Goal: Navigation & Orientation: Find specific page/section

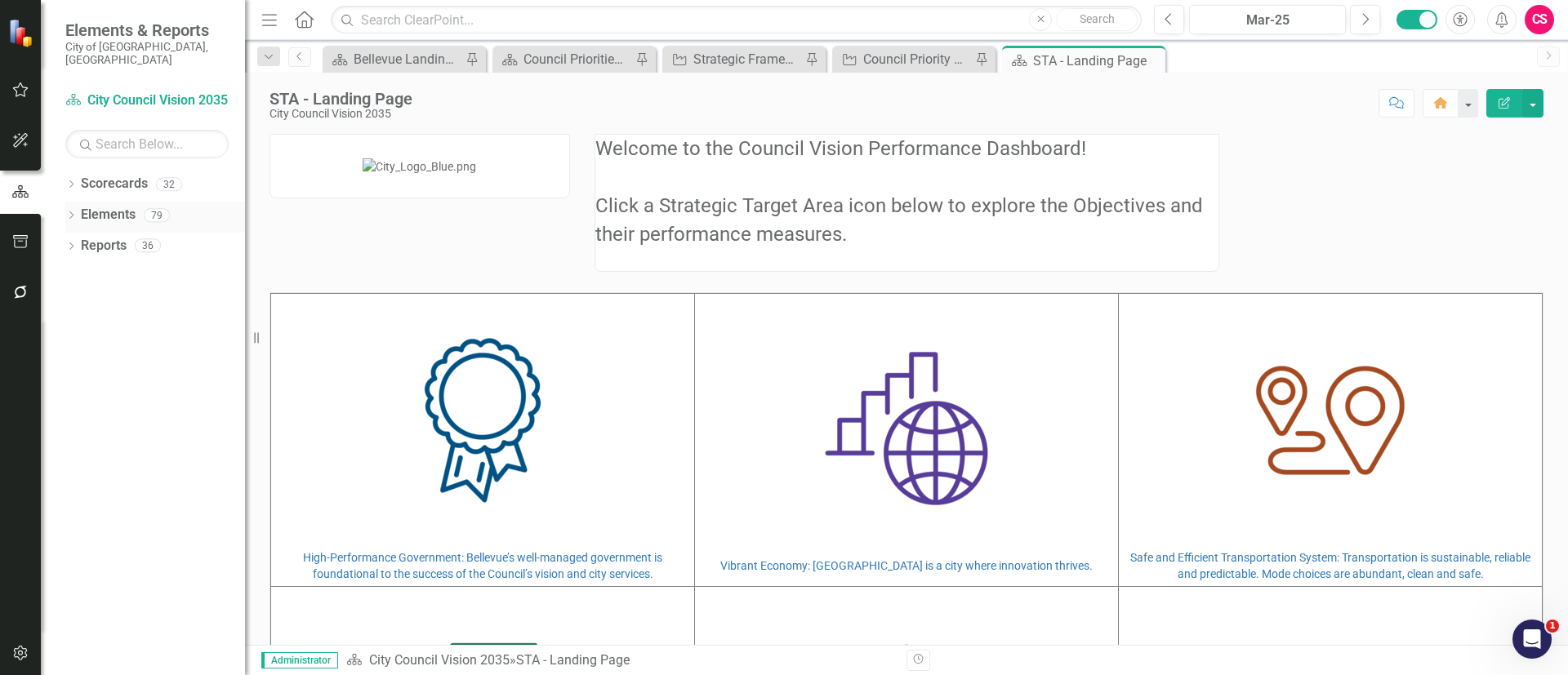
click at [111, 207] on link "Elements" at bounding box center [108, 215] width 55 height 19
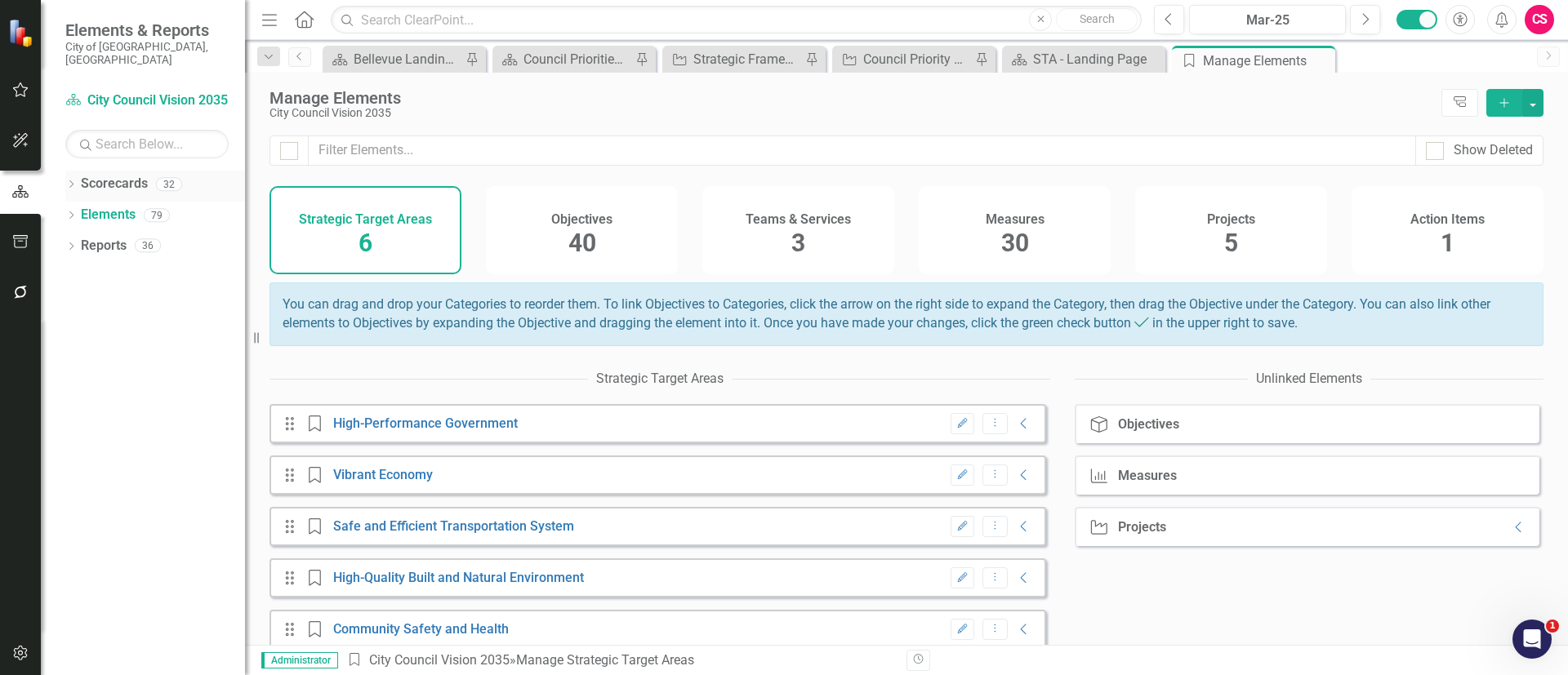
click at [134, 174] on link "Scorecards" at bounding box center [114, 184] width 67 height 19
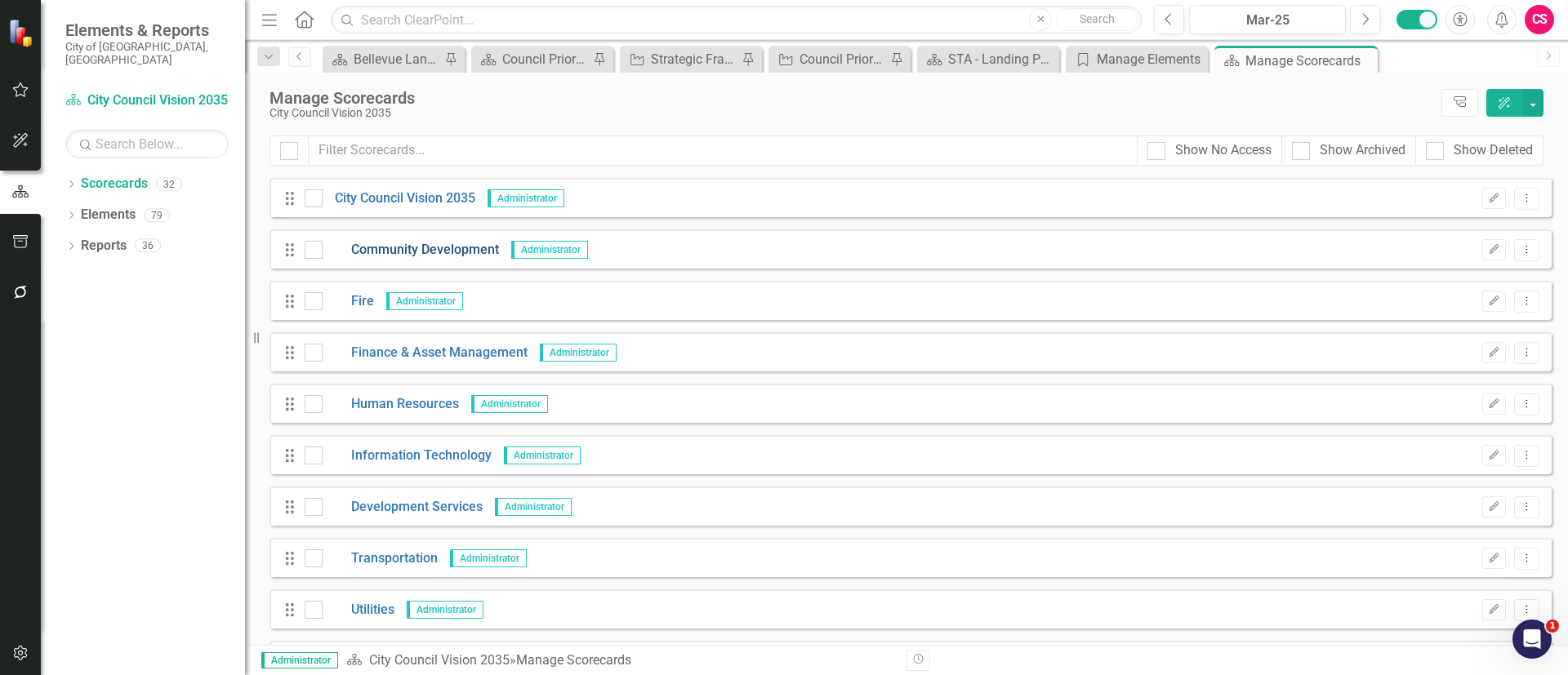
click at [389, 249] on link "Community Development" at bounding box center [410, 250] width 176 height 19
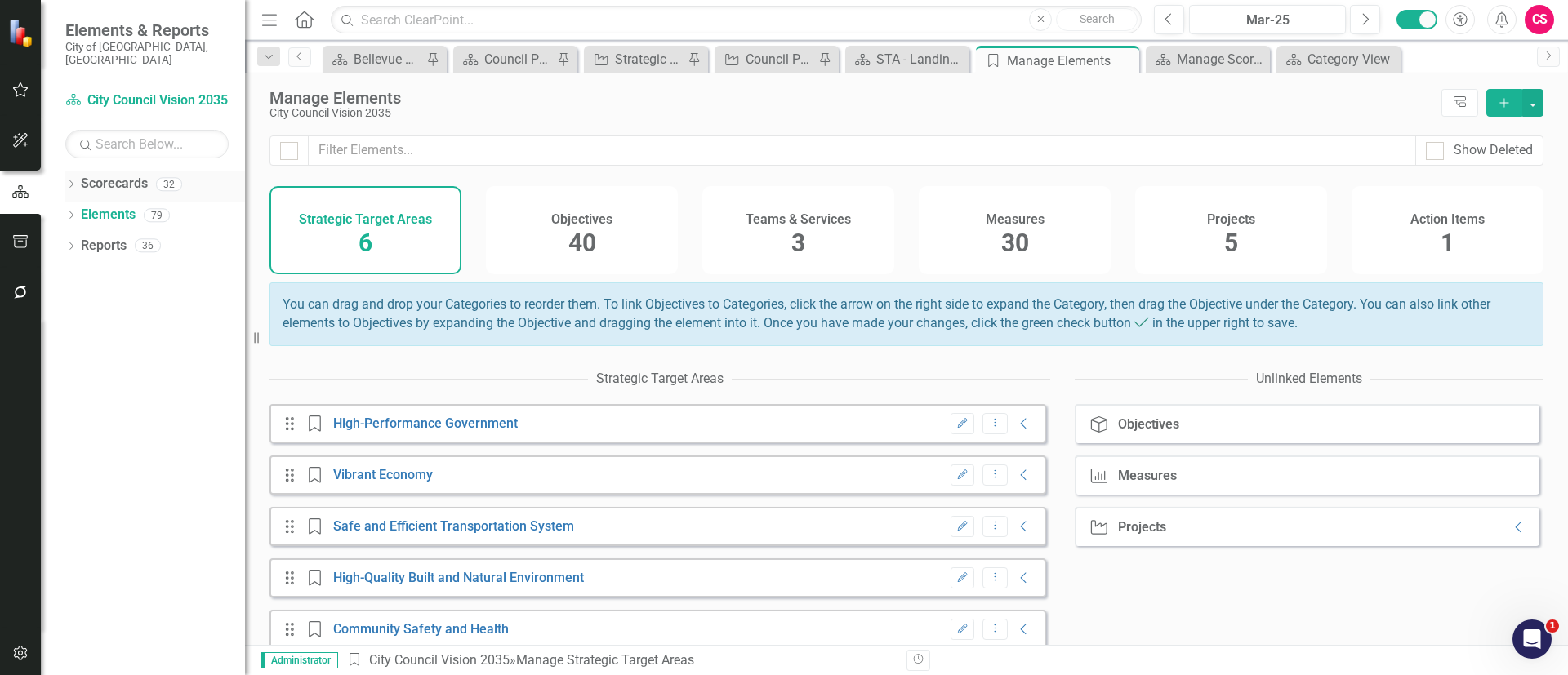
click at [72, 181] on icon "Dropdown" at bounding box center [71, 185] width 11 height 9
click at [111, 238] on link "Council Priorities" at bounding box center [168, 246] width 155 height 19
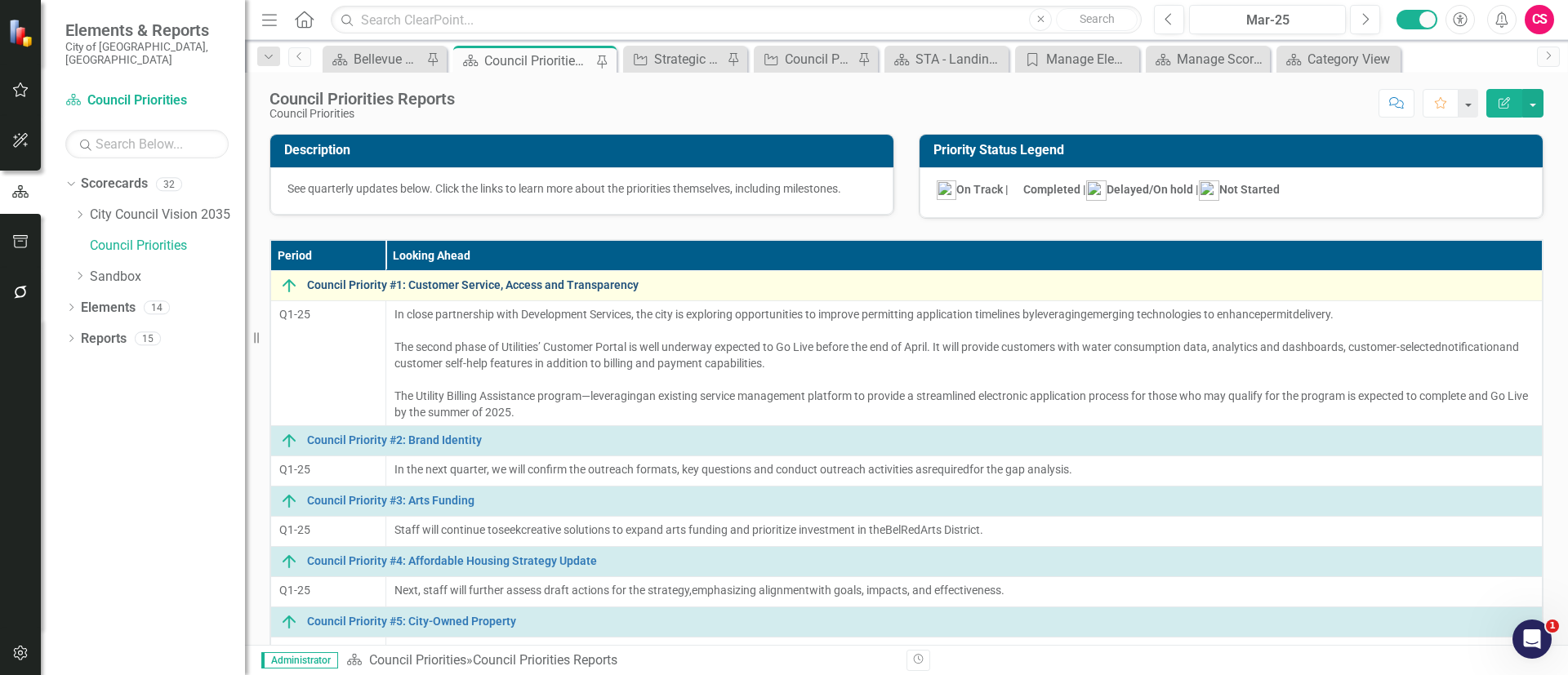
click at [348, 282] on link "Council Priority #1: Customer Service, Access and Transparency" at bounding box center [921, 285] width 1227 height 12
